Goal: Obtain resource: Download file/media

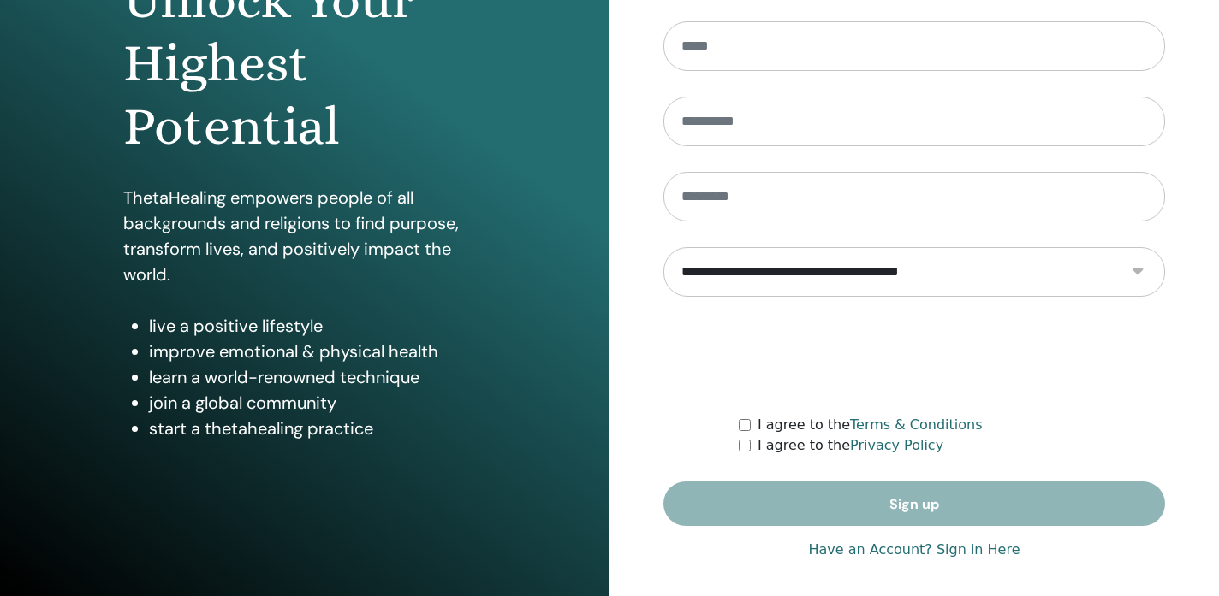
scroll to position [225, 0]
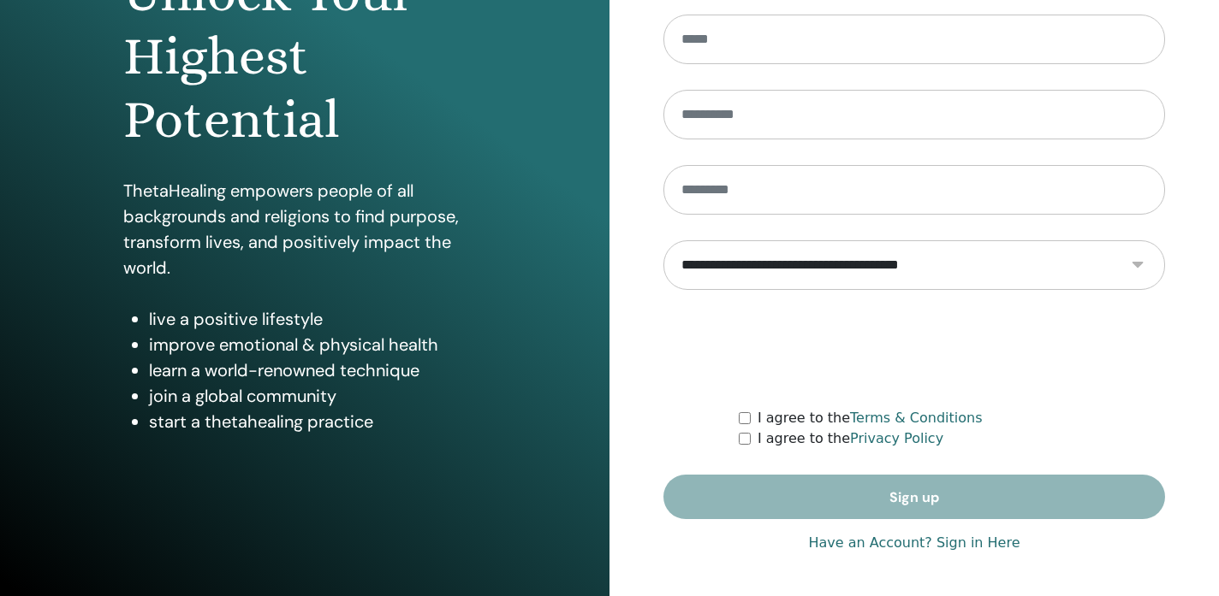
click at [982, 547] on link "Have an Account? Sign in Here" at bounding box center [913, 543] width 211 height 21
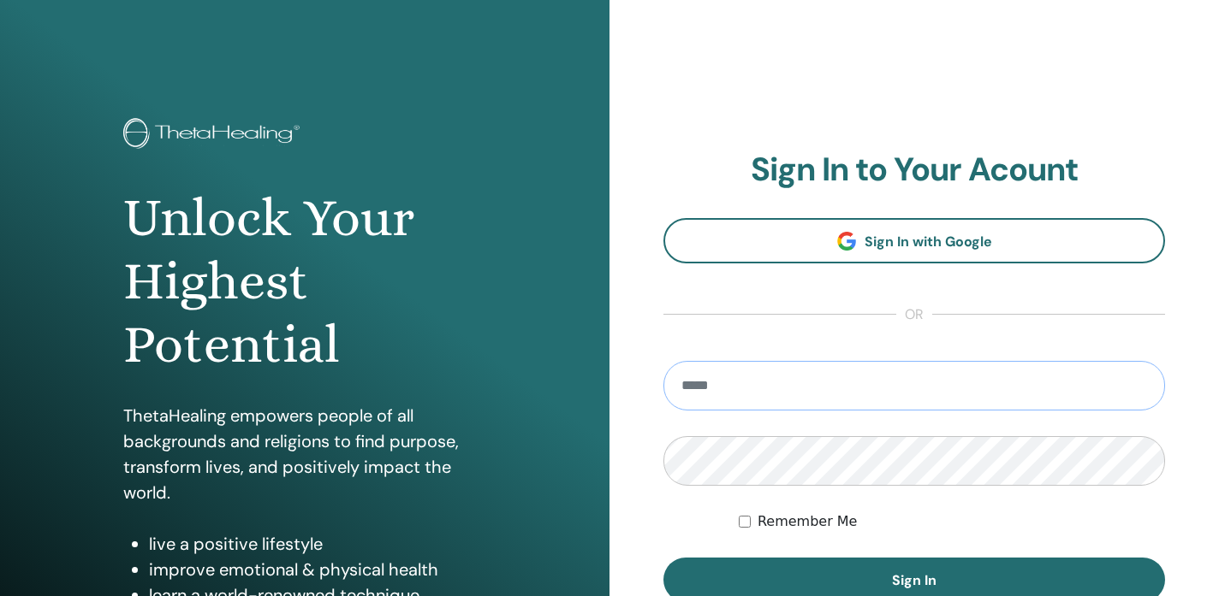
click at [804, 393] on input "email" at bounding box center [913, 386] width 501 height 50
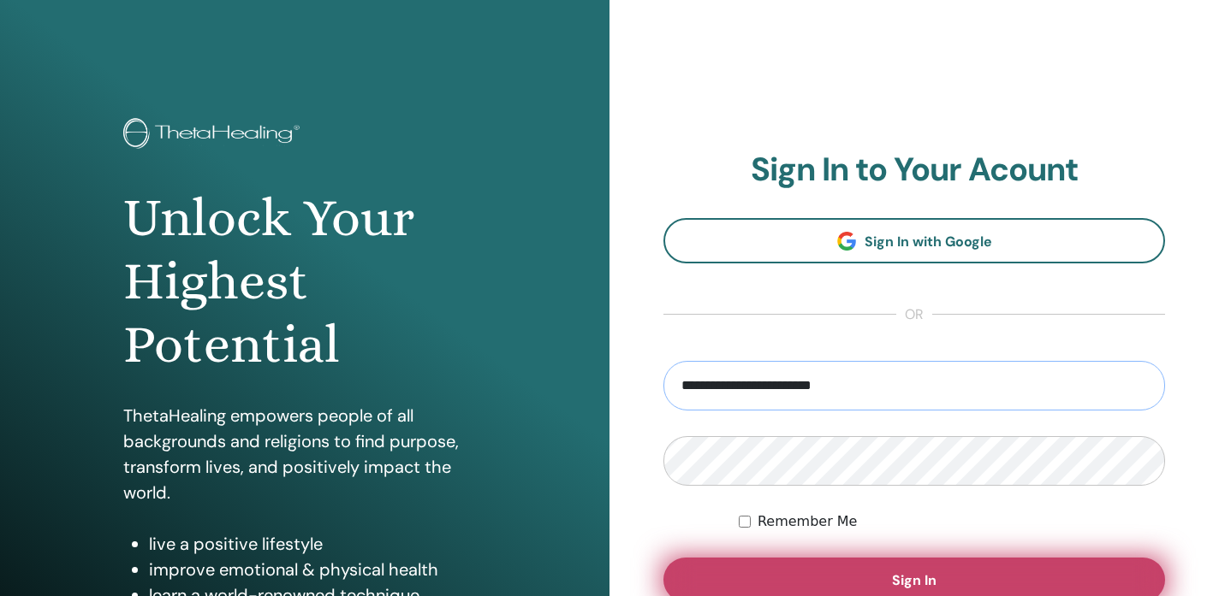
type input "**********"
click at [804, 581] on button "Sign In" at bounding box center [913, 580] width 501 height 44
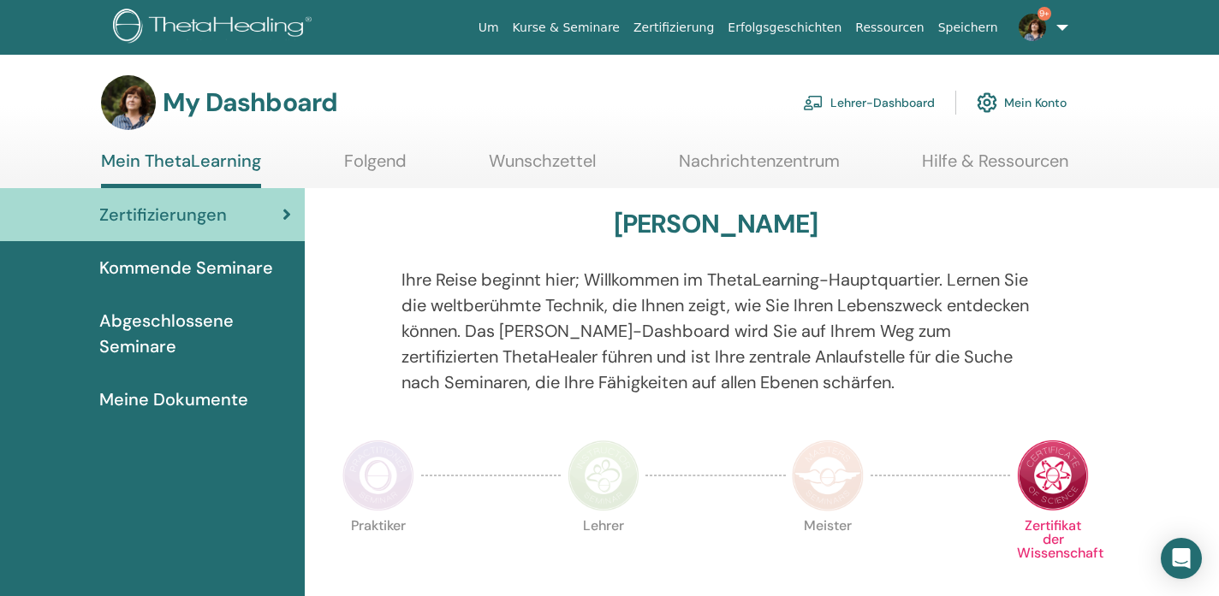
click at [859, 102] on link "Lehrer-Dashboard" at bounding box center [869, 103] width 132 height 38
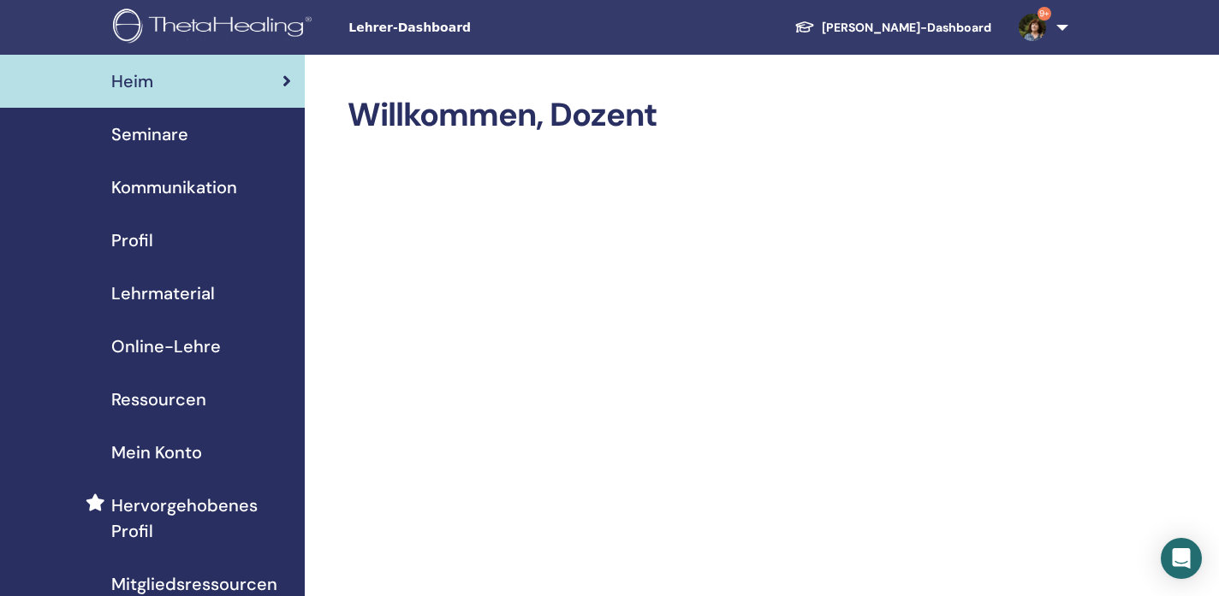
click at [199, 294] on span "Lehrmaterial" at bounding box center [163, 294] width 104 height 26
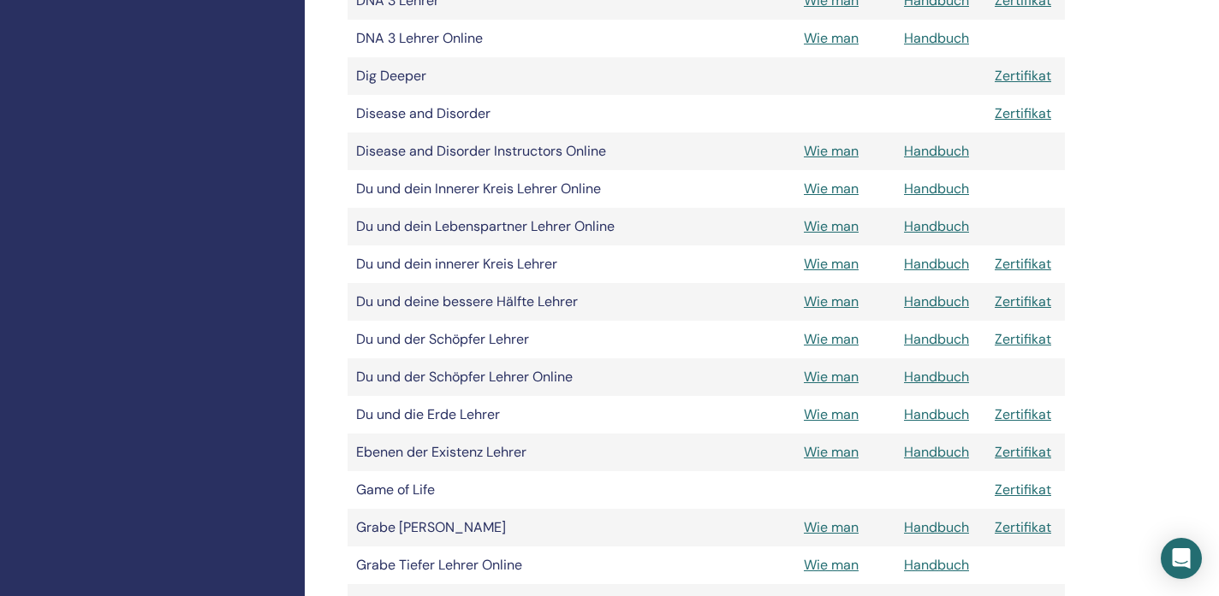
scroll to position [784, 0]
click at [826, 456] on link "Wie man" at bounding box center [831, 451] width 55 height 18
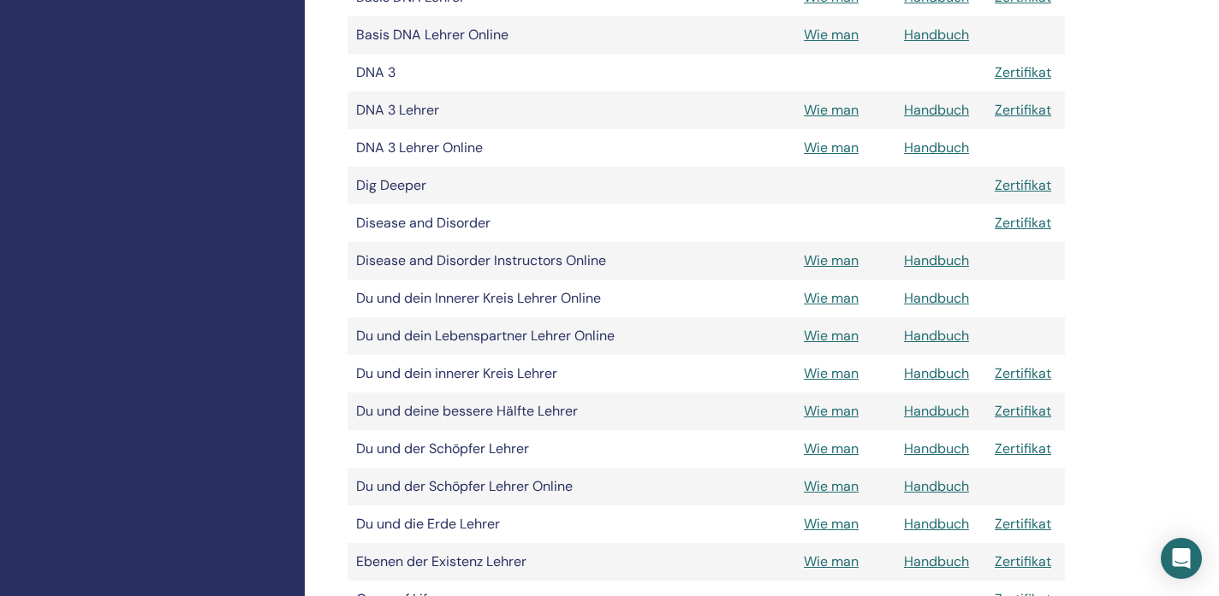
scroll to position [661, 0]
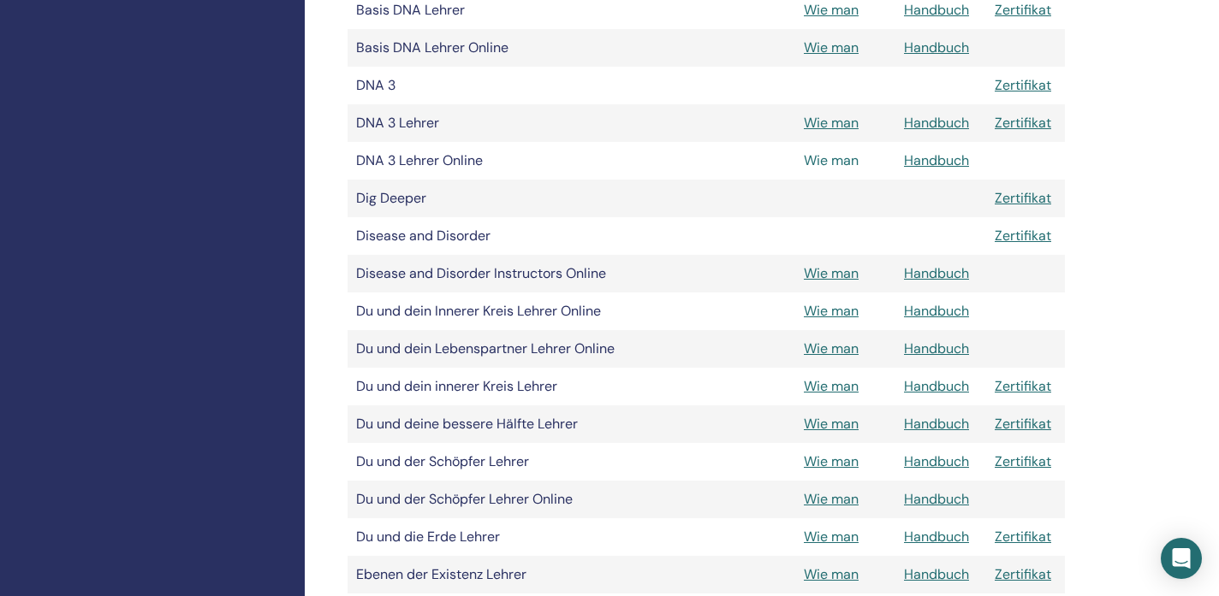
click at [845, 162] on link "Wie man" at bounding box center [831, 160] width 55 height 18
